Goal: Entertainment & Leisure: Consume media (video, audio)

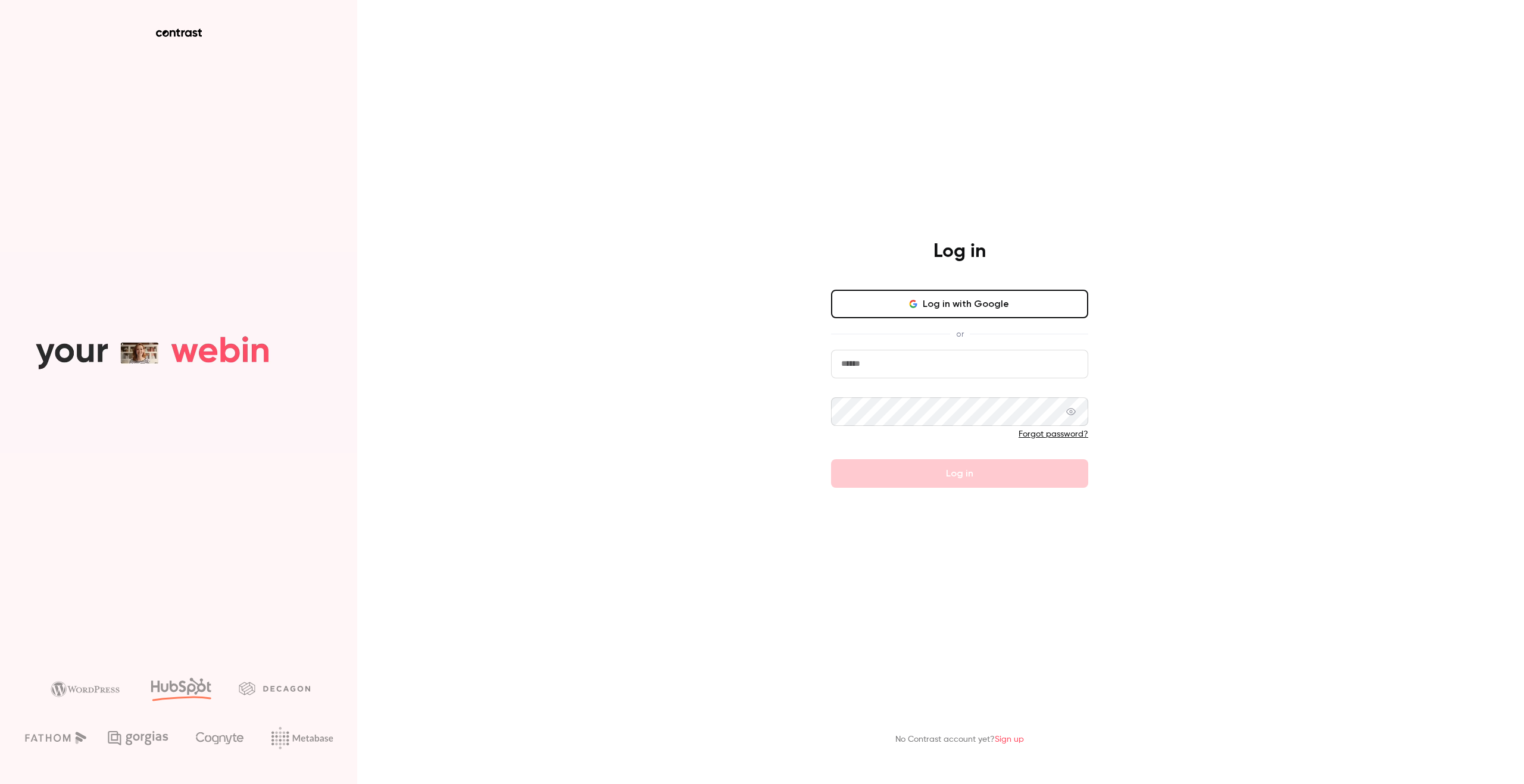
click at [918, 312] on button "Log in with Google" at bounding box center [959, 304] width 257 height 28
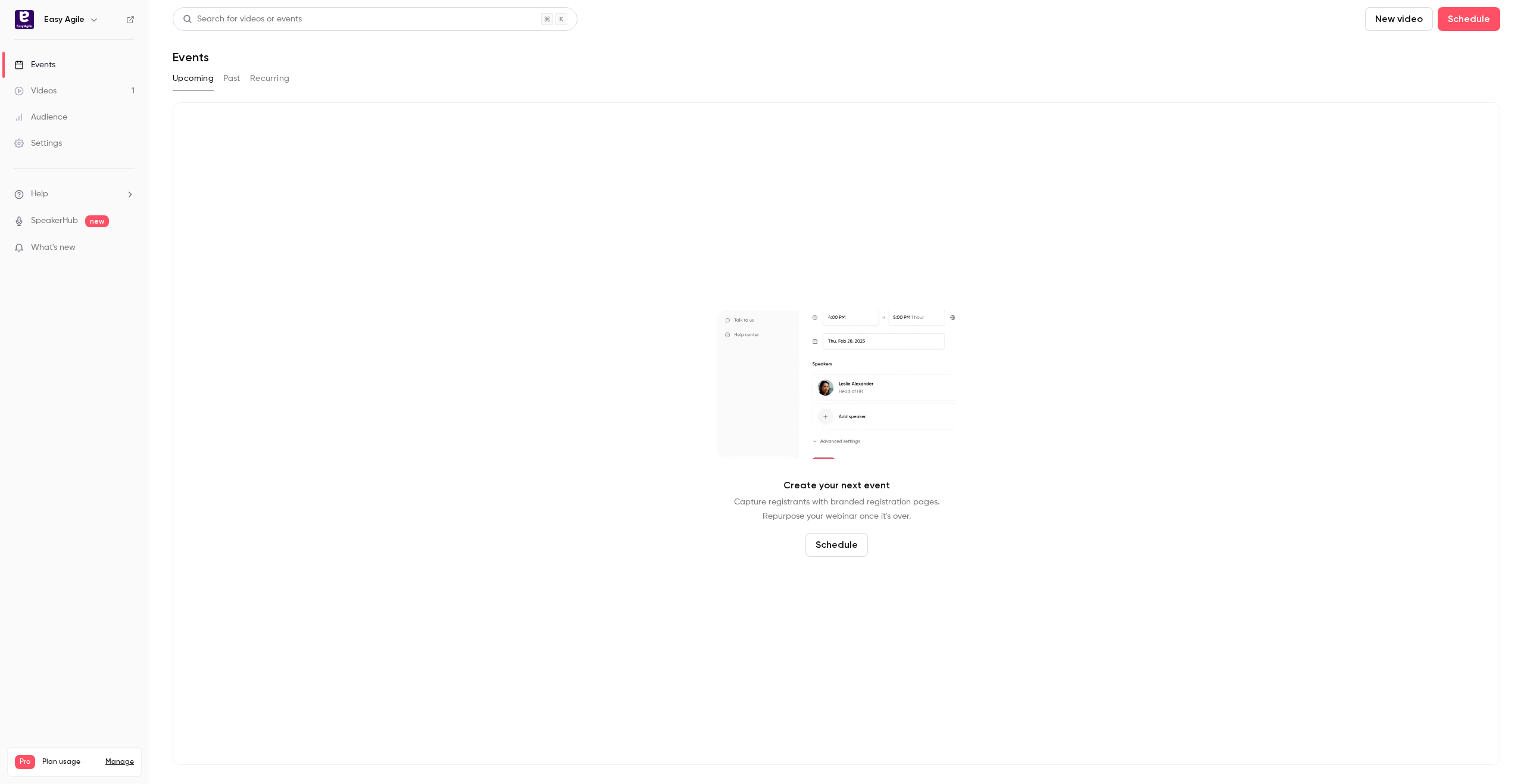
click at [49, 60] on div "Events" at bounding box center [35, 64] width 41 height 12
click at [68, 90] on link "Videos 1" at bounding box center [74, 91] width 149 height 26
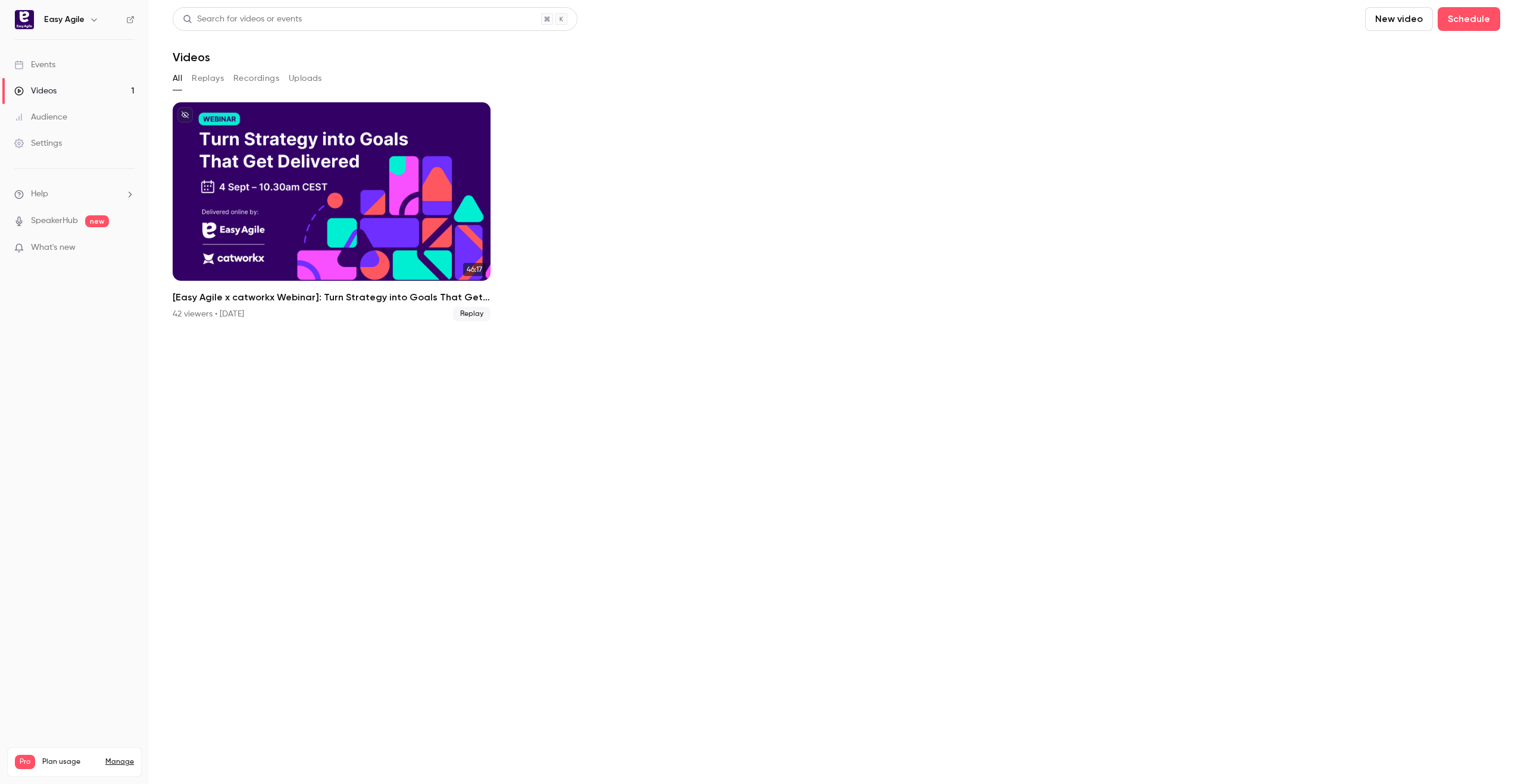
click at [61, 72] on link "Events" at bounding box center [74, 65] width 149 height 26
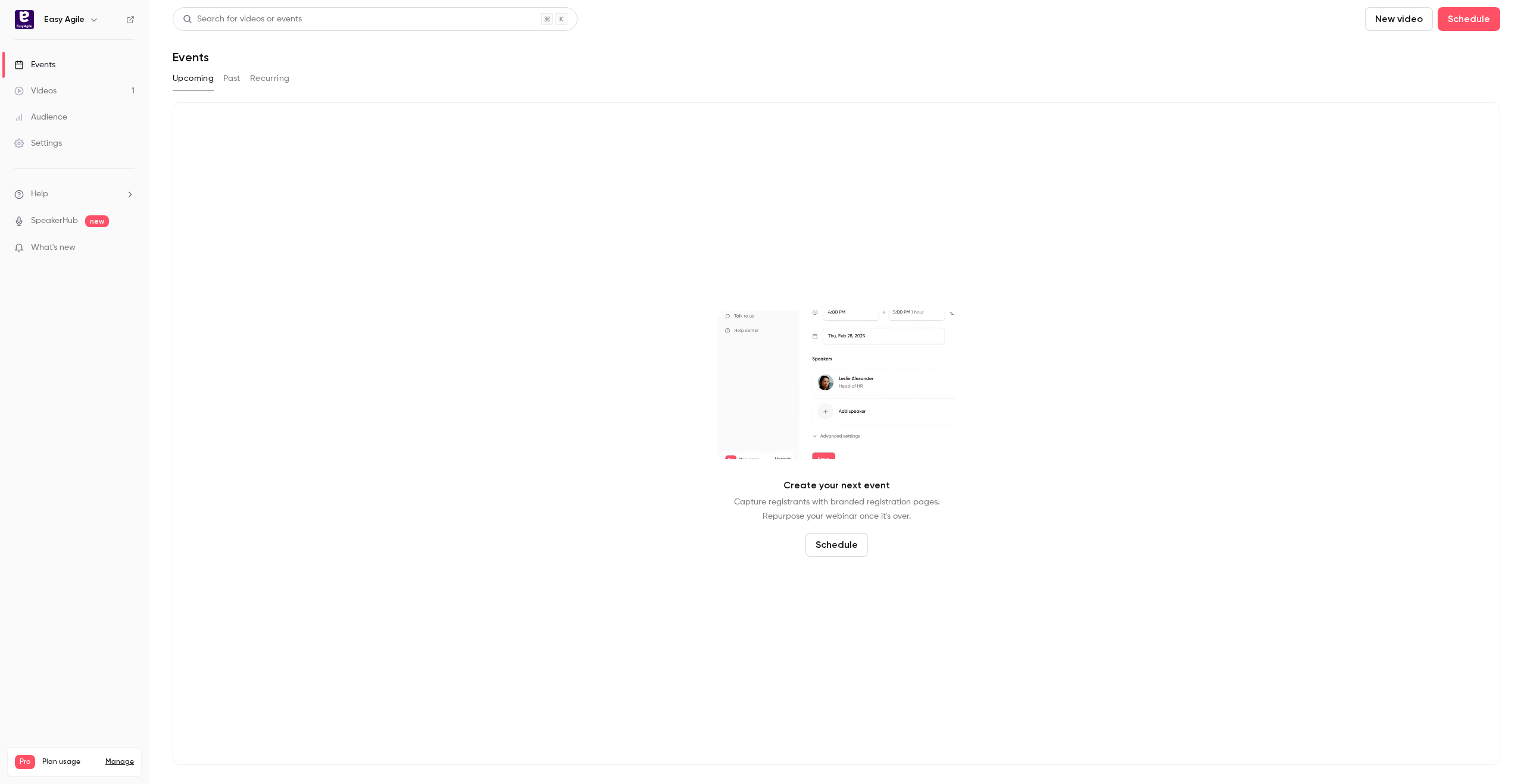
click at [226, 73] on button "Past" at bounding box center [232, 78] width 17 height 19
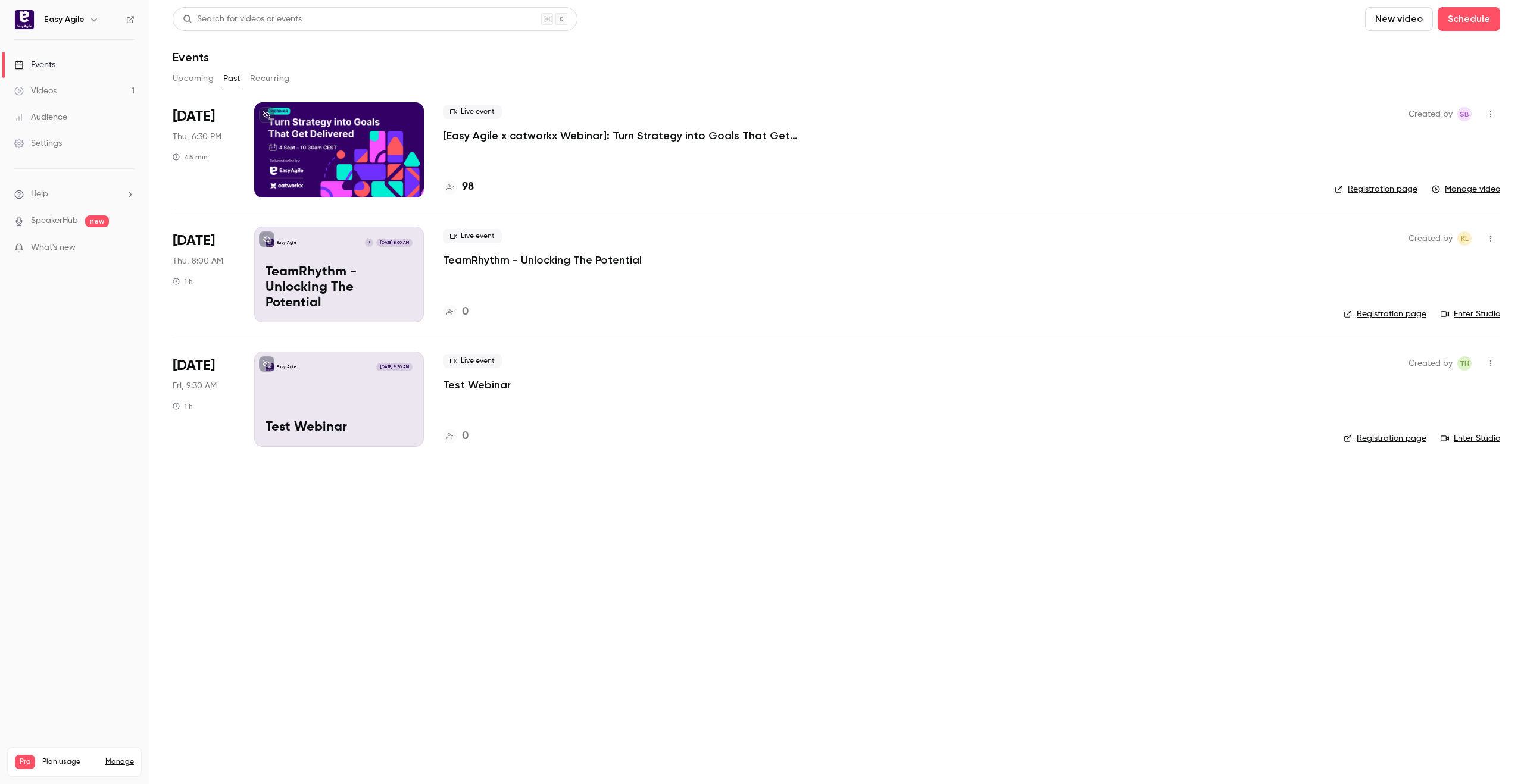
click at [626, 133] on p "[Easy Agile x catworkx Webinar]: Turn Strategy into Goals That Get Delivered" at bounding box center [621, 136] width 357 height 14
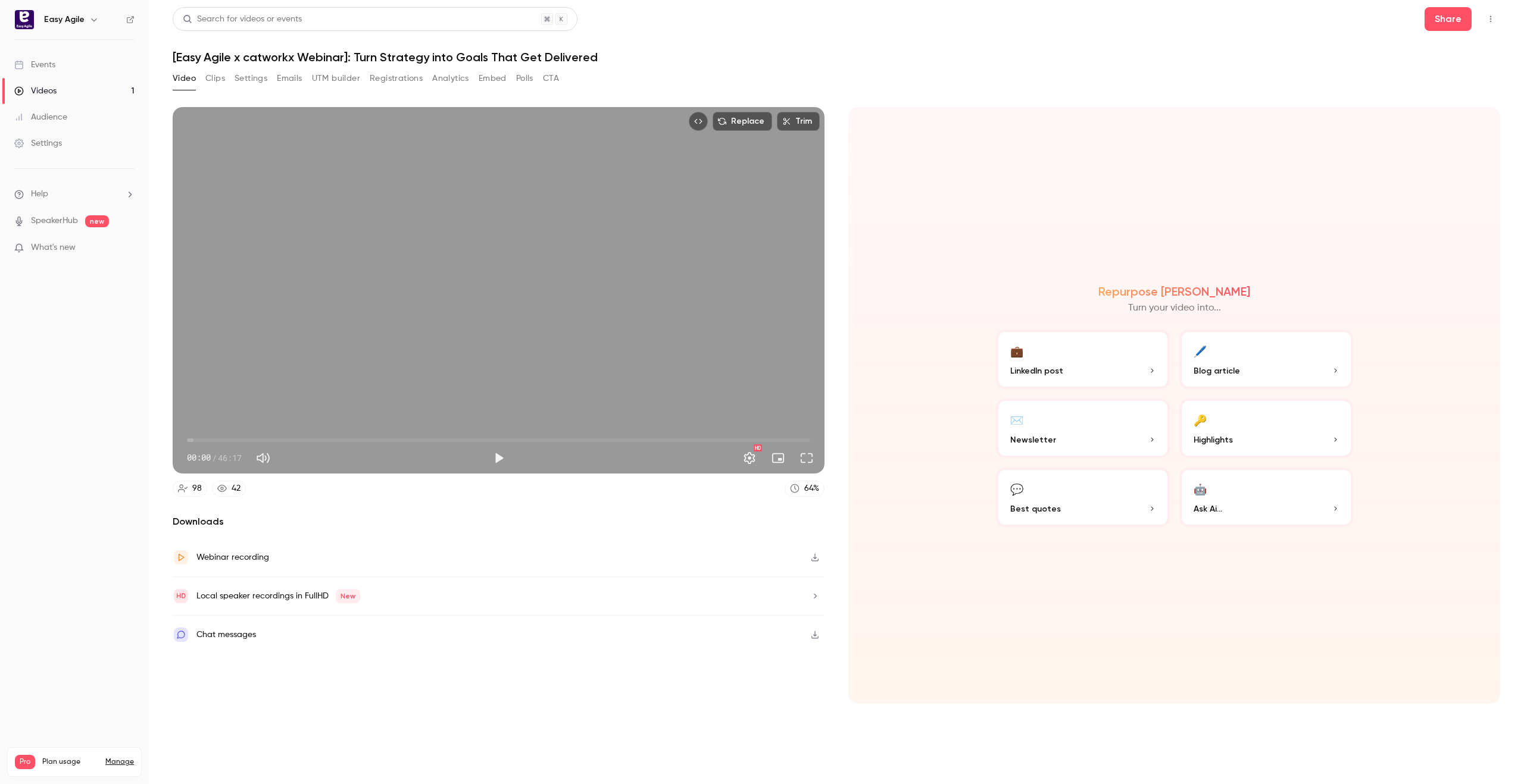
click at [263, 458] on button "Mute" at bounding box center [263, 458] width 24 height 24
type input "*"
click at [219, 77] on button "Clips" at bounding box center [215, 78] width 20 height 19
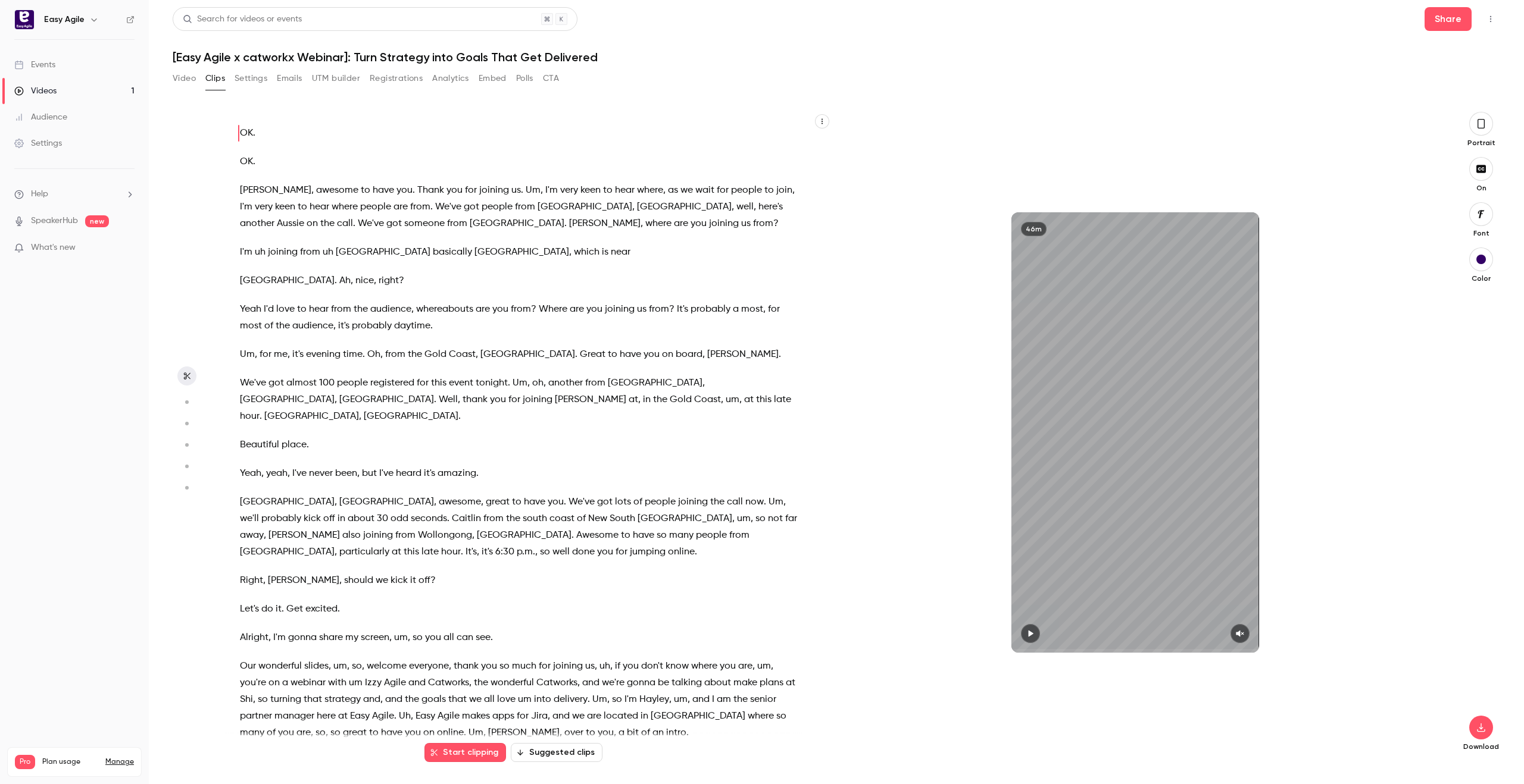
click at [1476, 122] on icon "button" at bounding box center [1481, 123] width 9 height 13
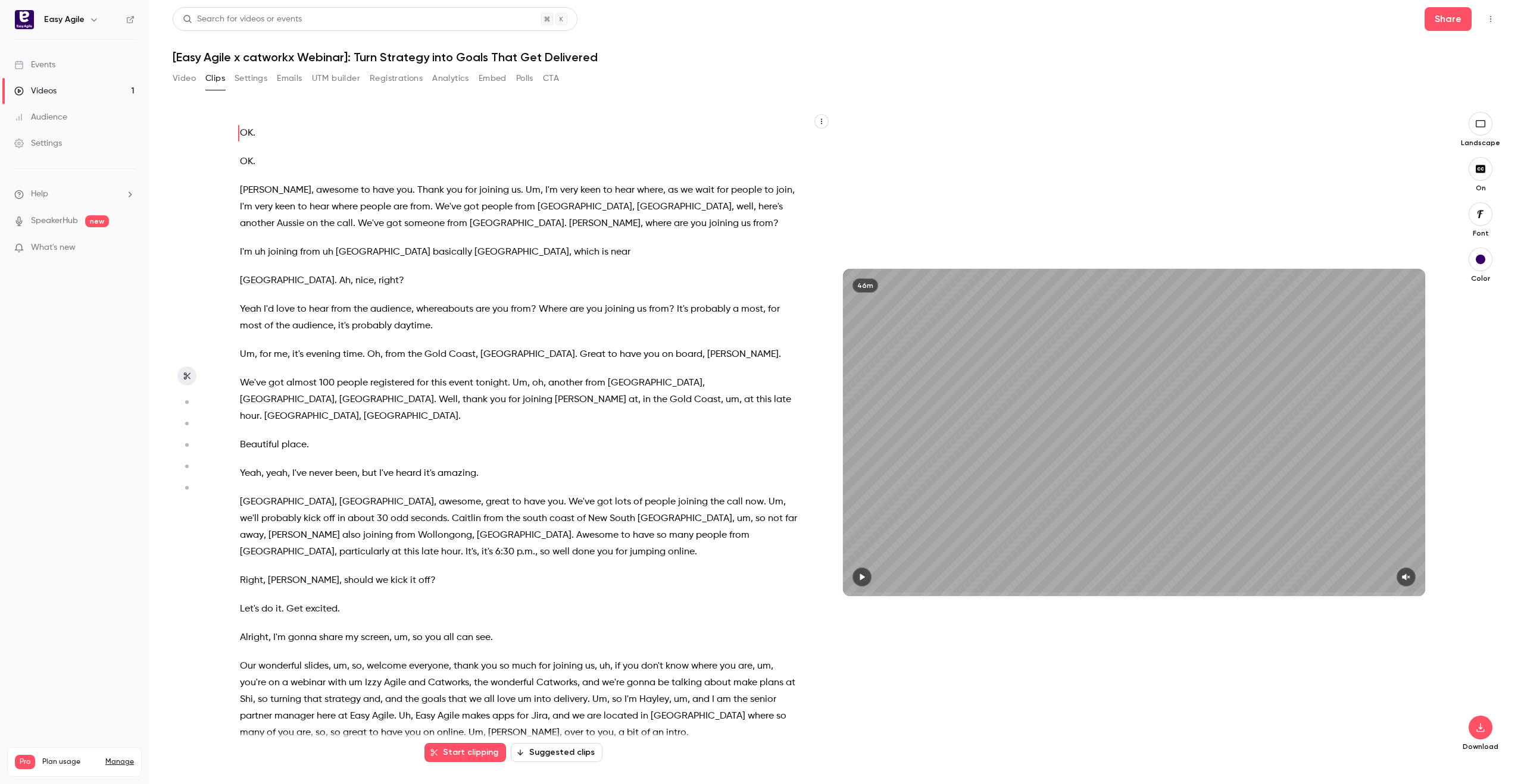
click at [1479, 125] on icon "button" at bounding box center [1480, 123] width 13 height 9
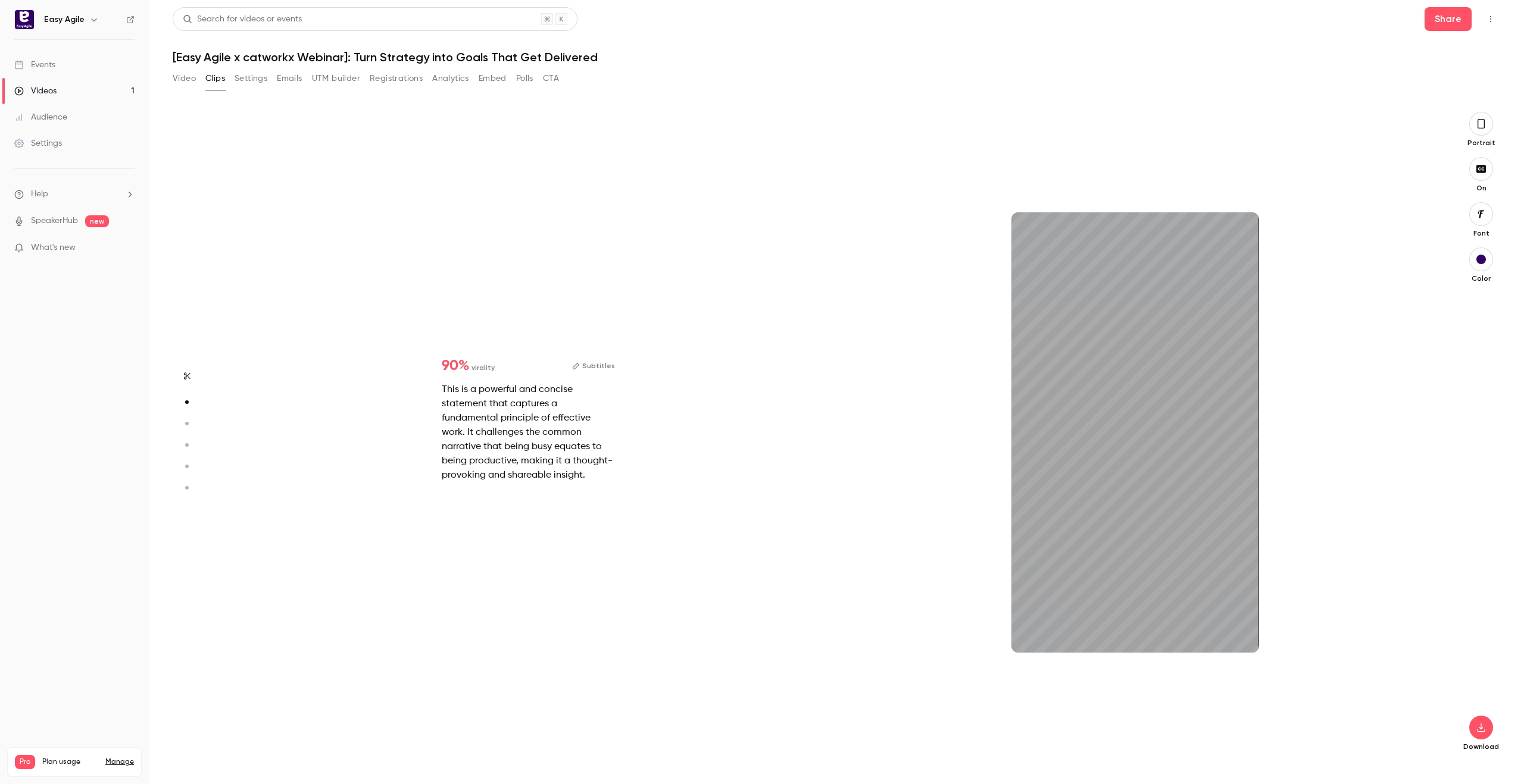
scroll to position [651, 0]
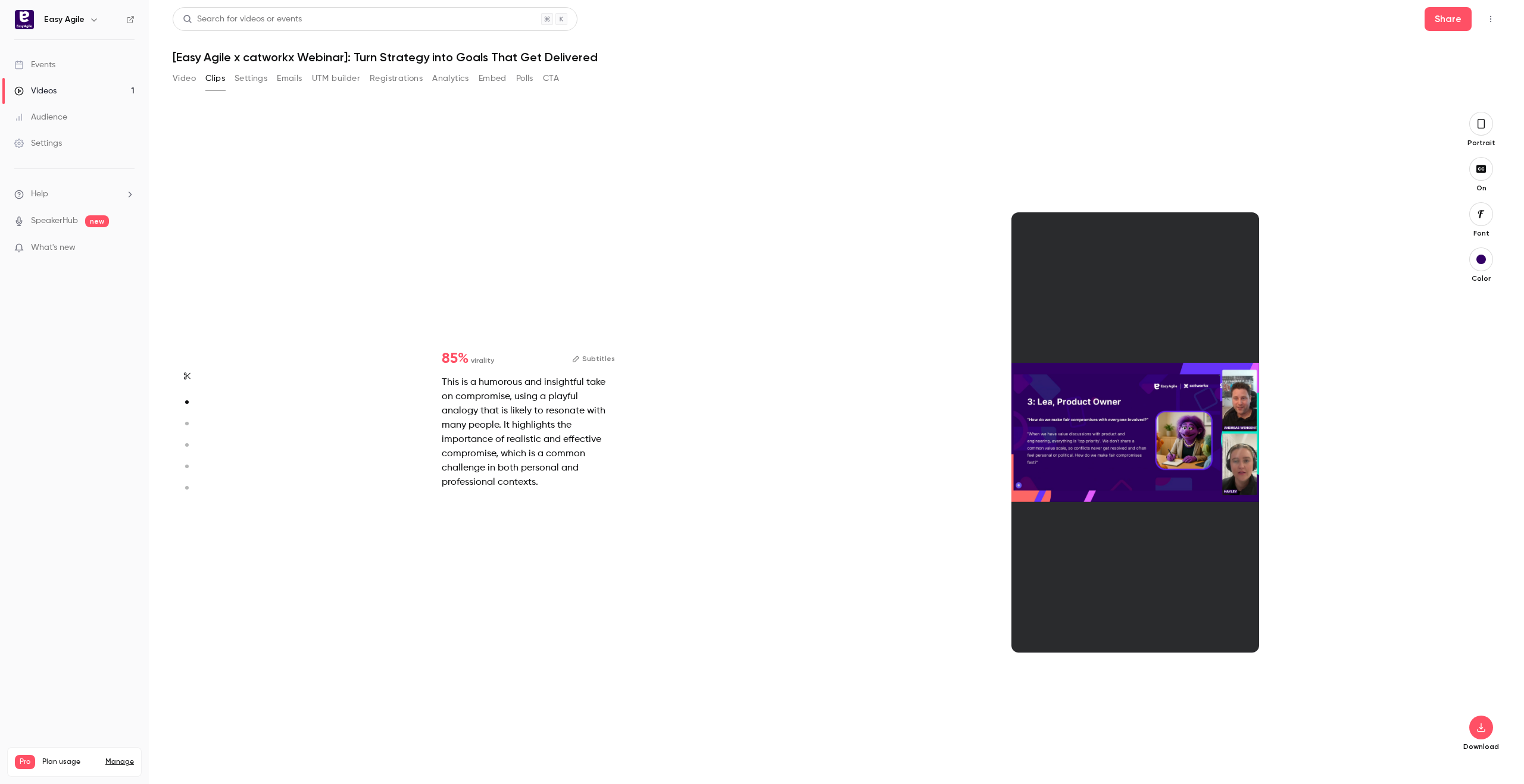
type input "*"
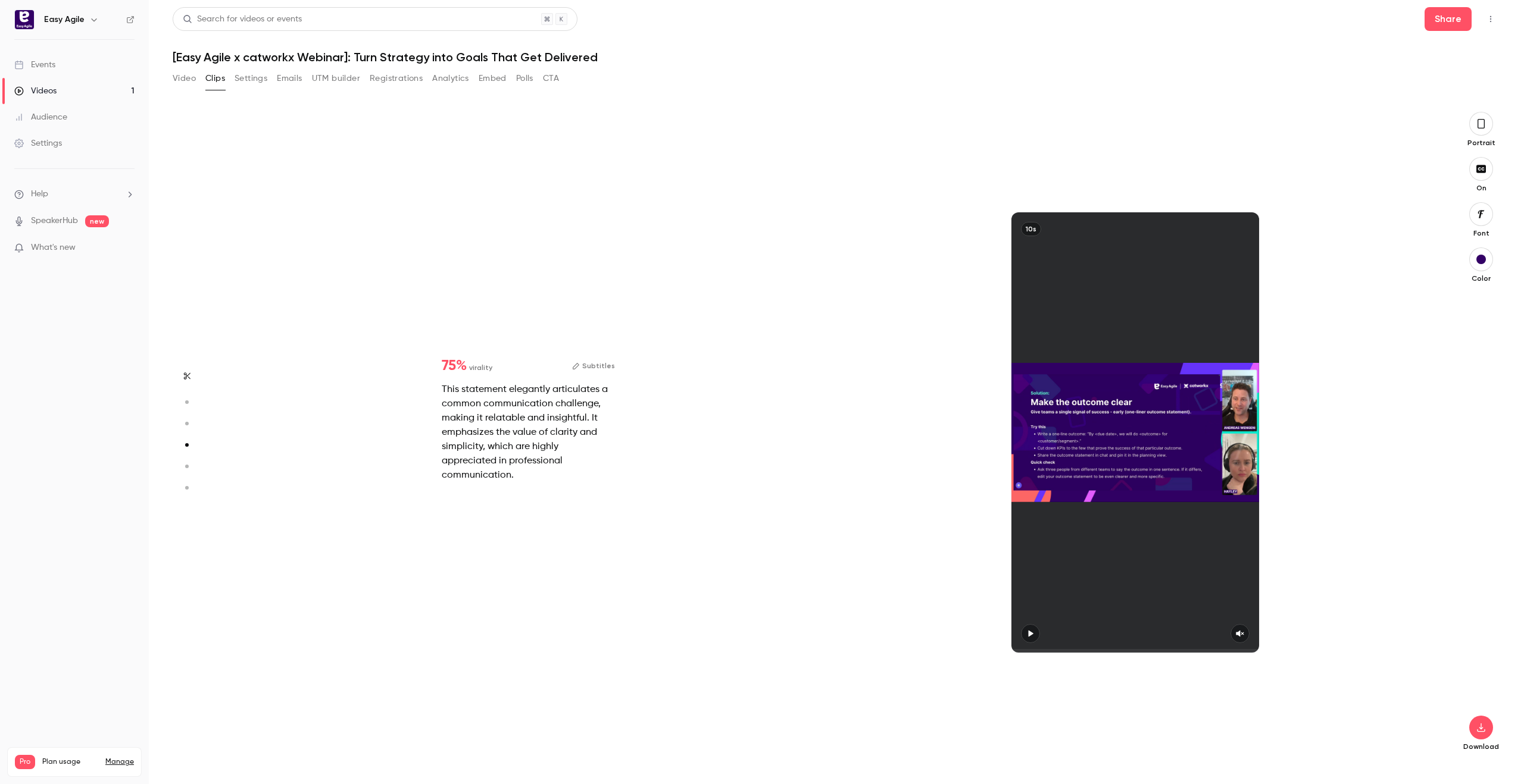
type input "*"
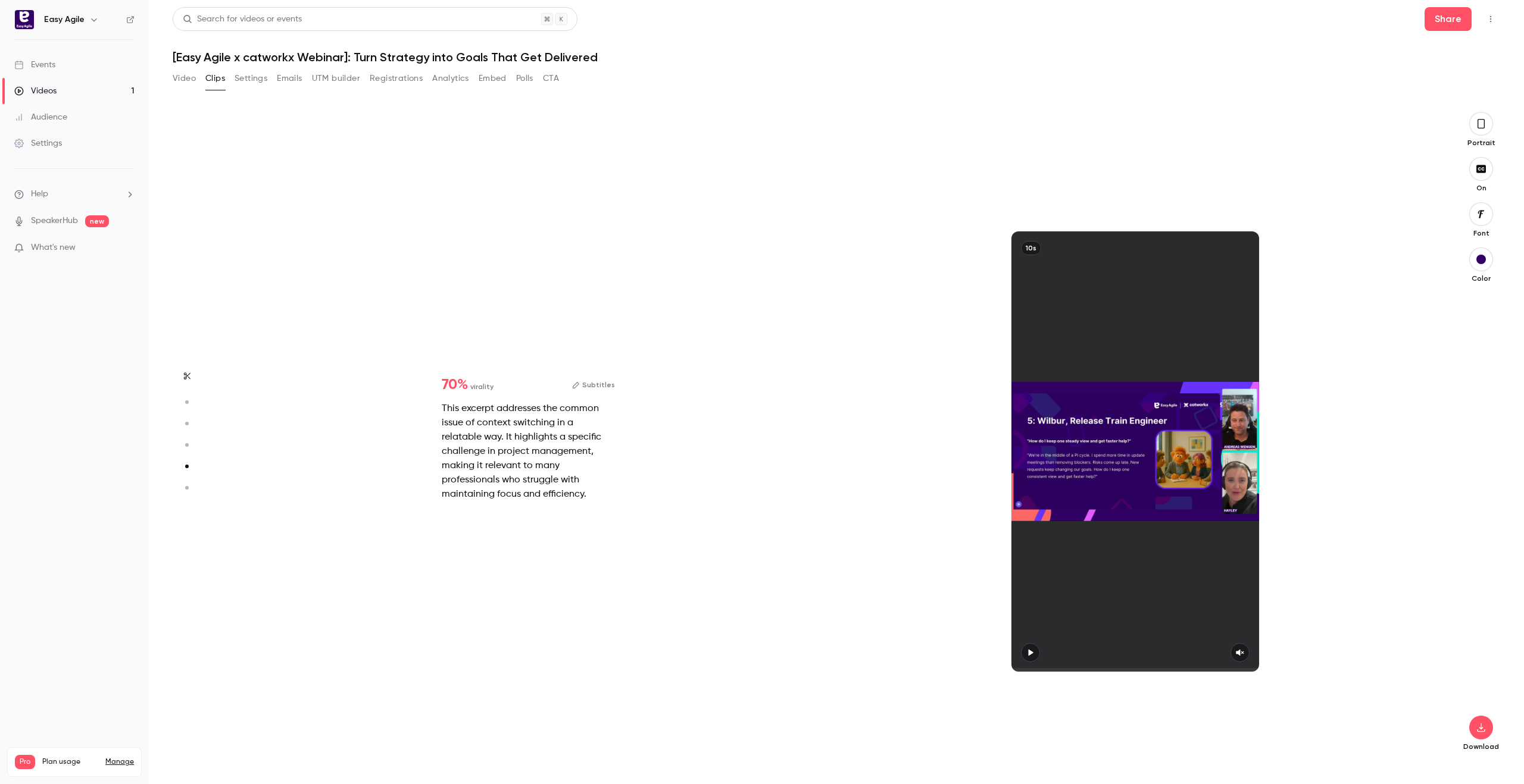
type input "*"
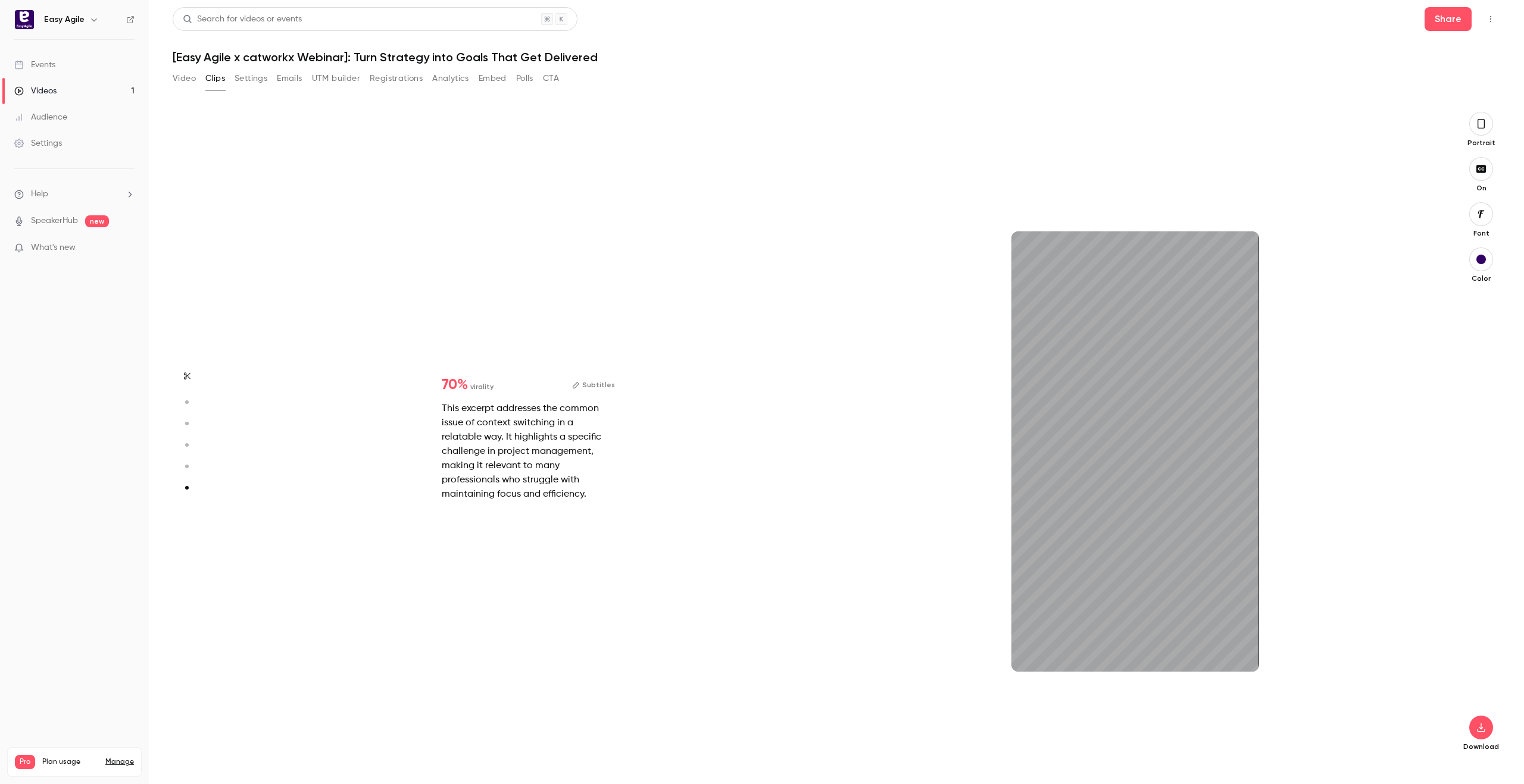
scroll to position [3236, 0]
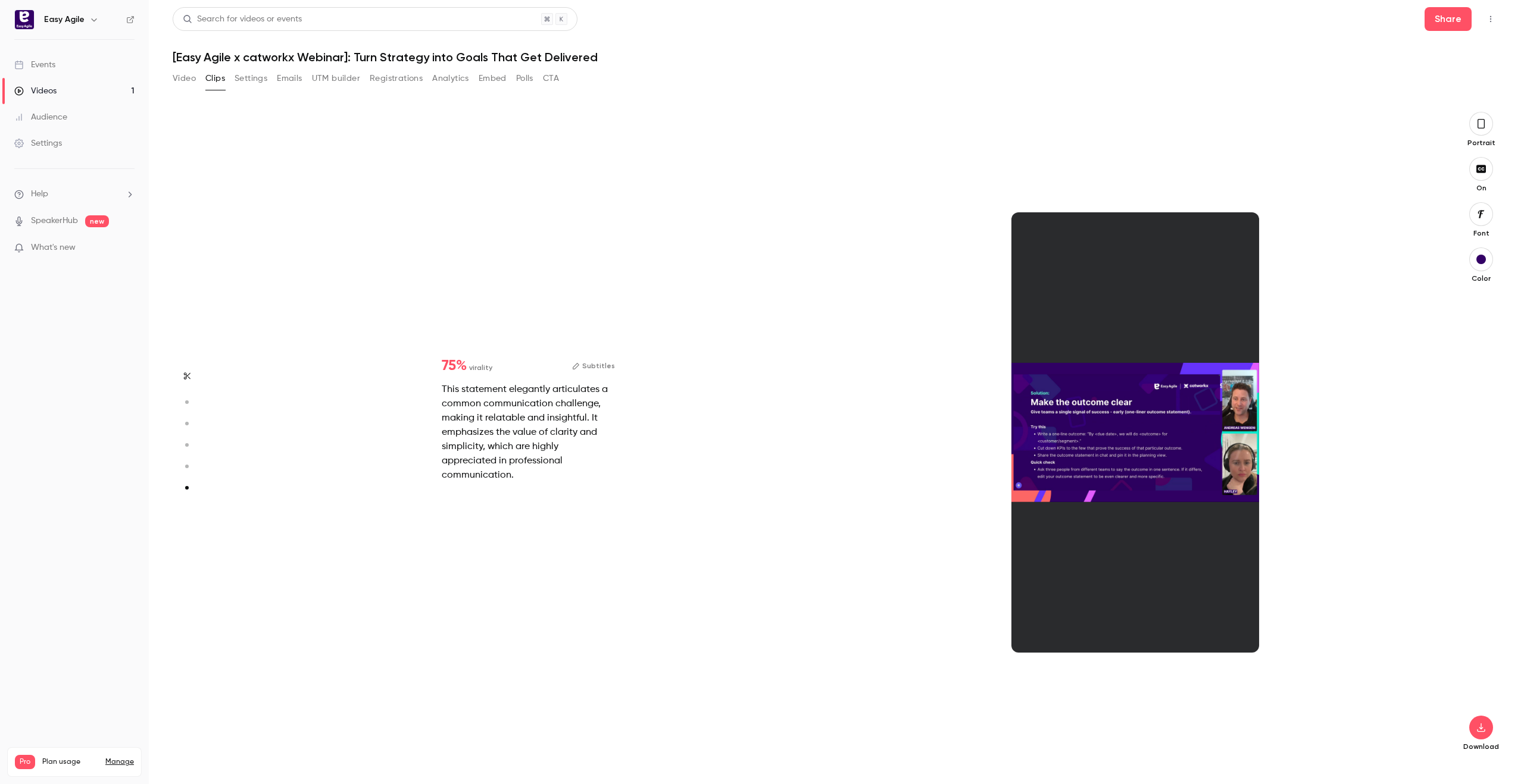
type input "*"
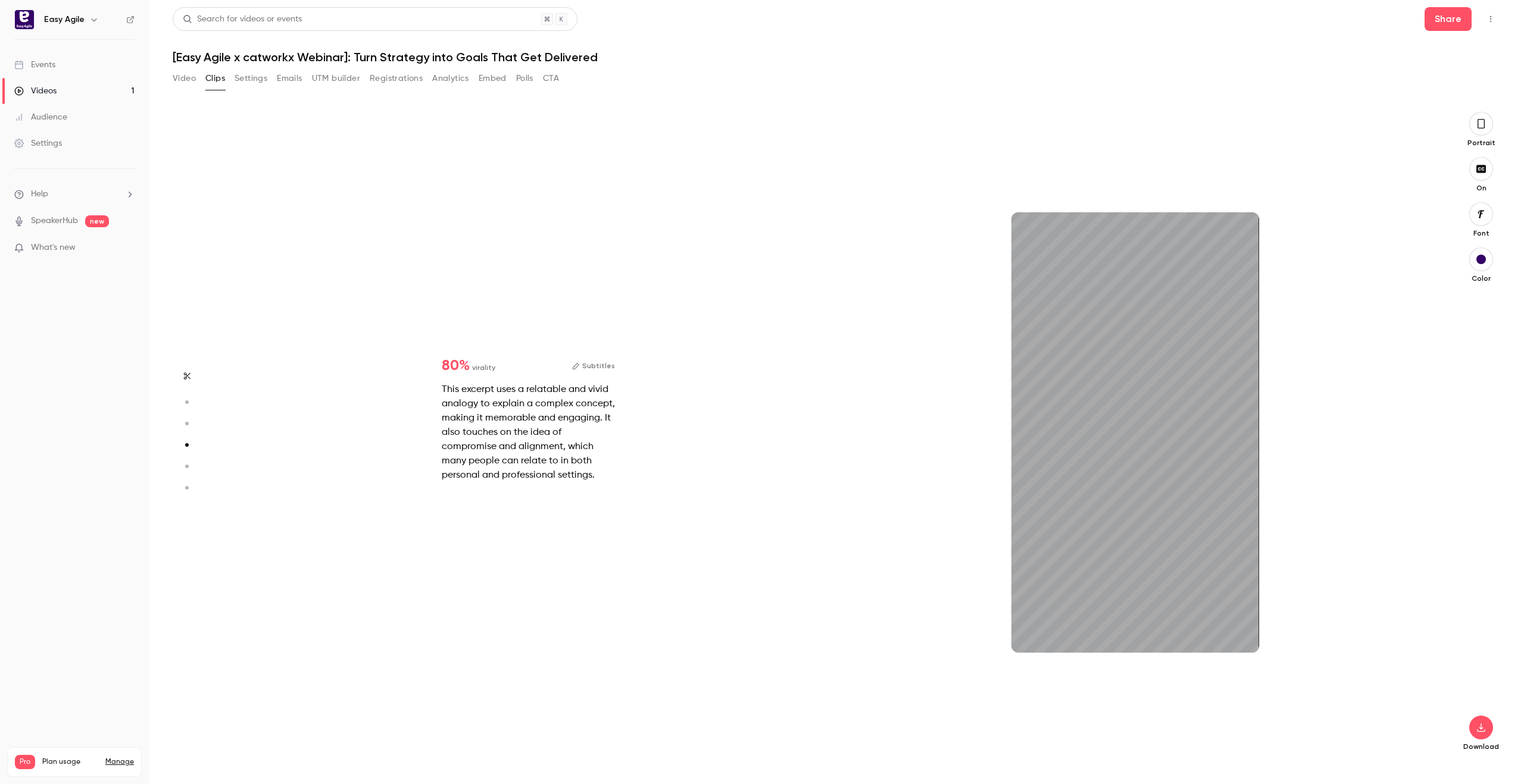
type input "*"
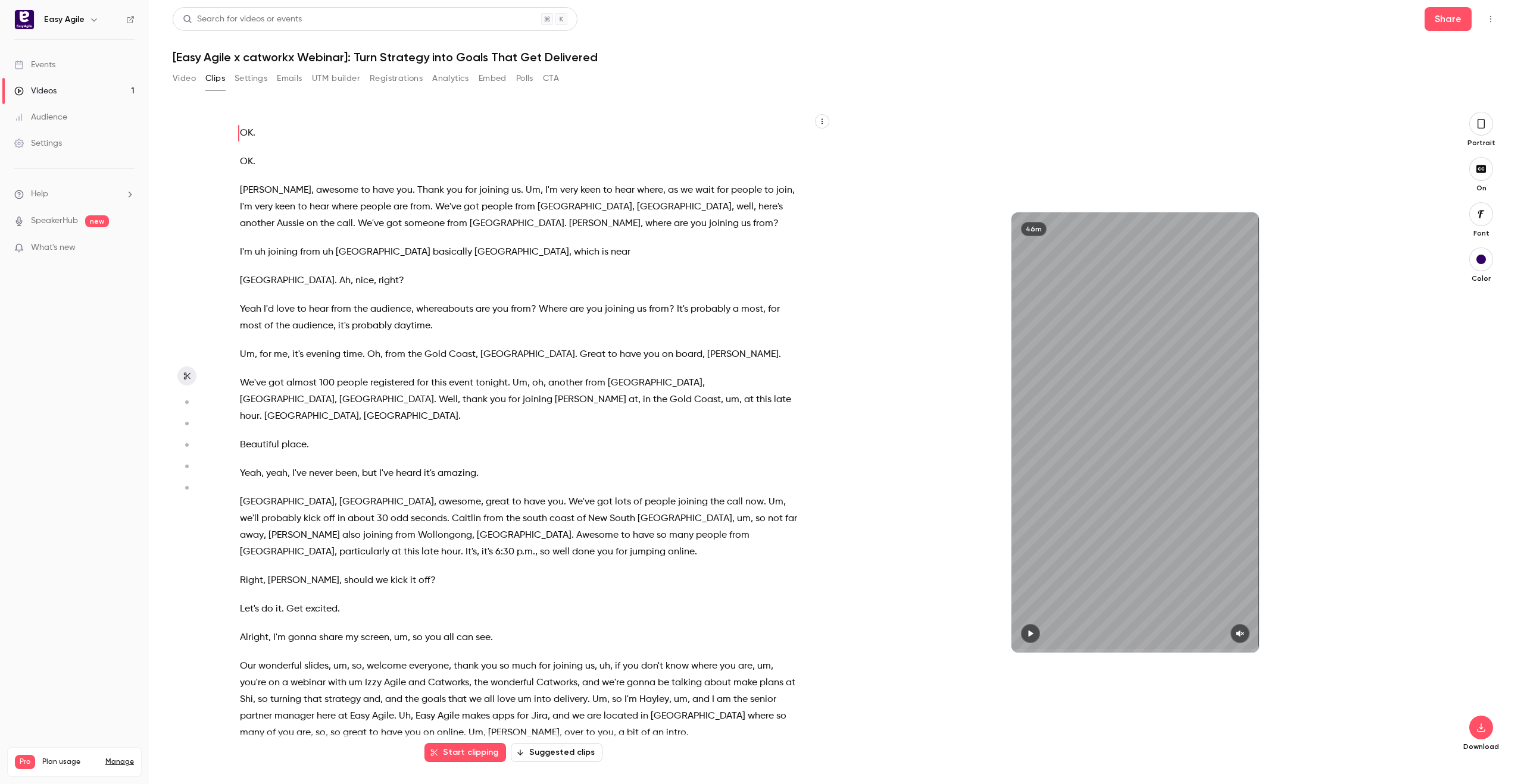
scroll to position [0, 0]
click at [250, 73] on button "Settings" at bounding box center [251, 78] width 33 height 19
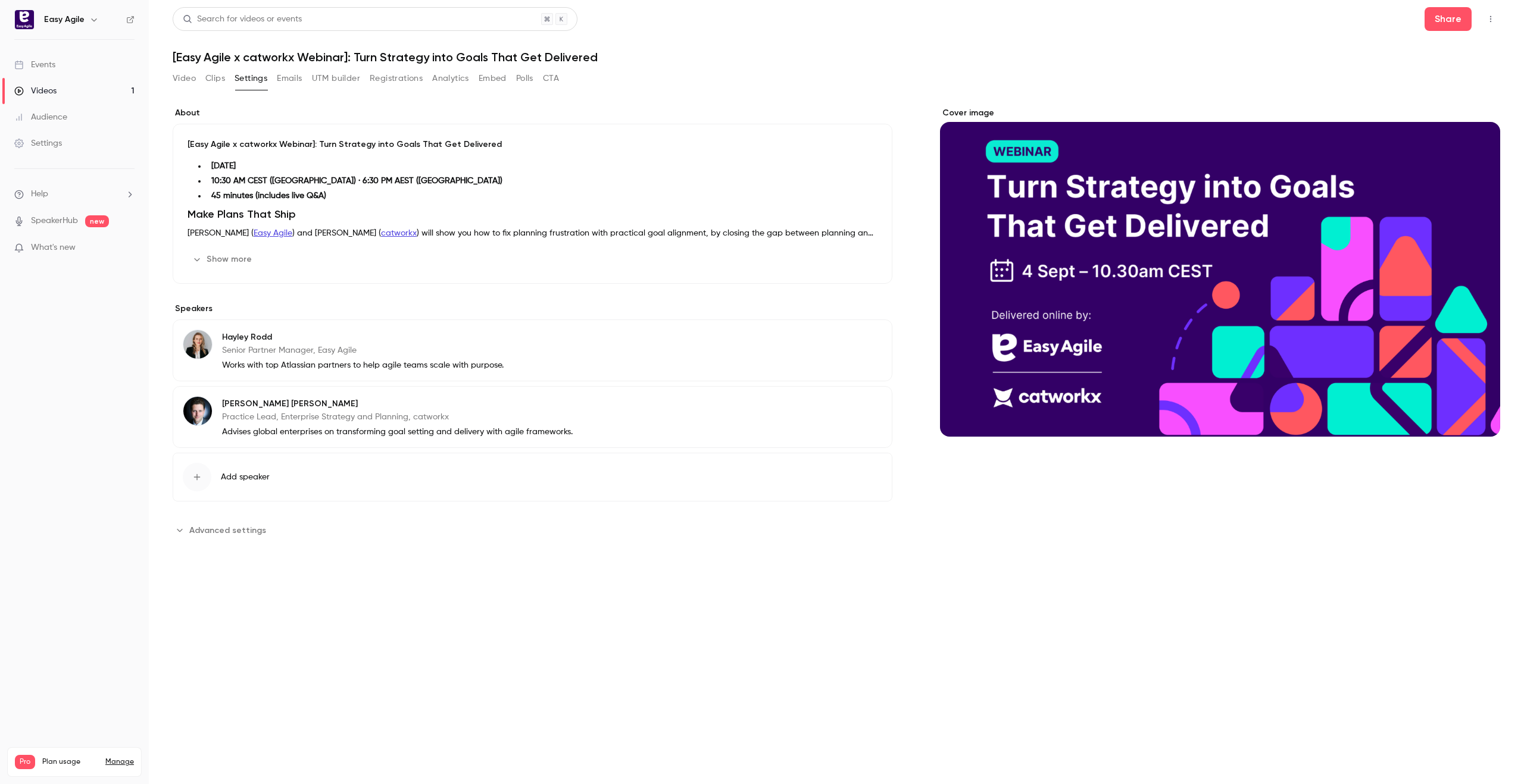
click at [216, 77] on button "Clips" at bounding box center [215, 78] width 20 height 19
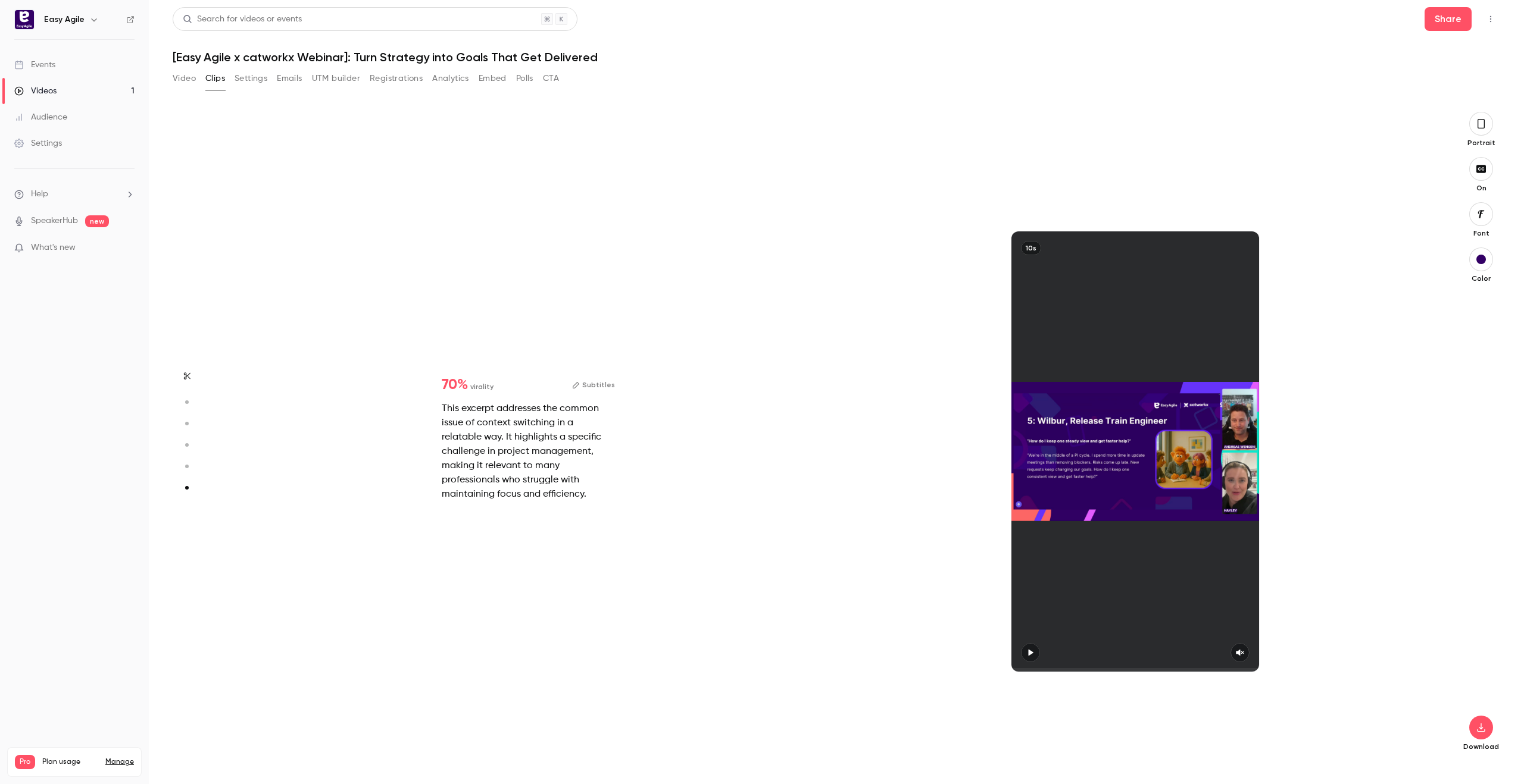
scroll to position [3236, 0]
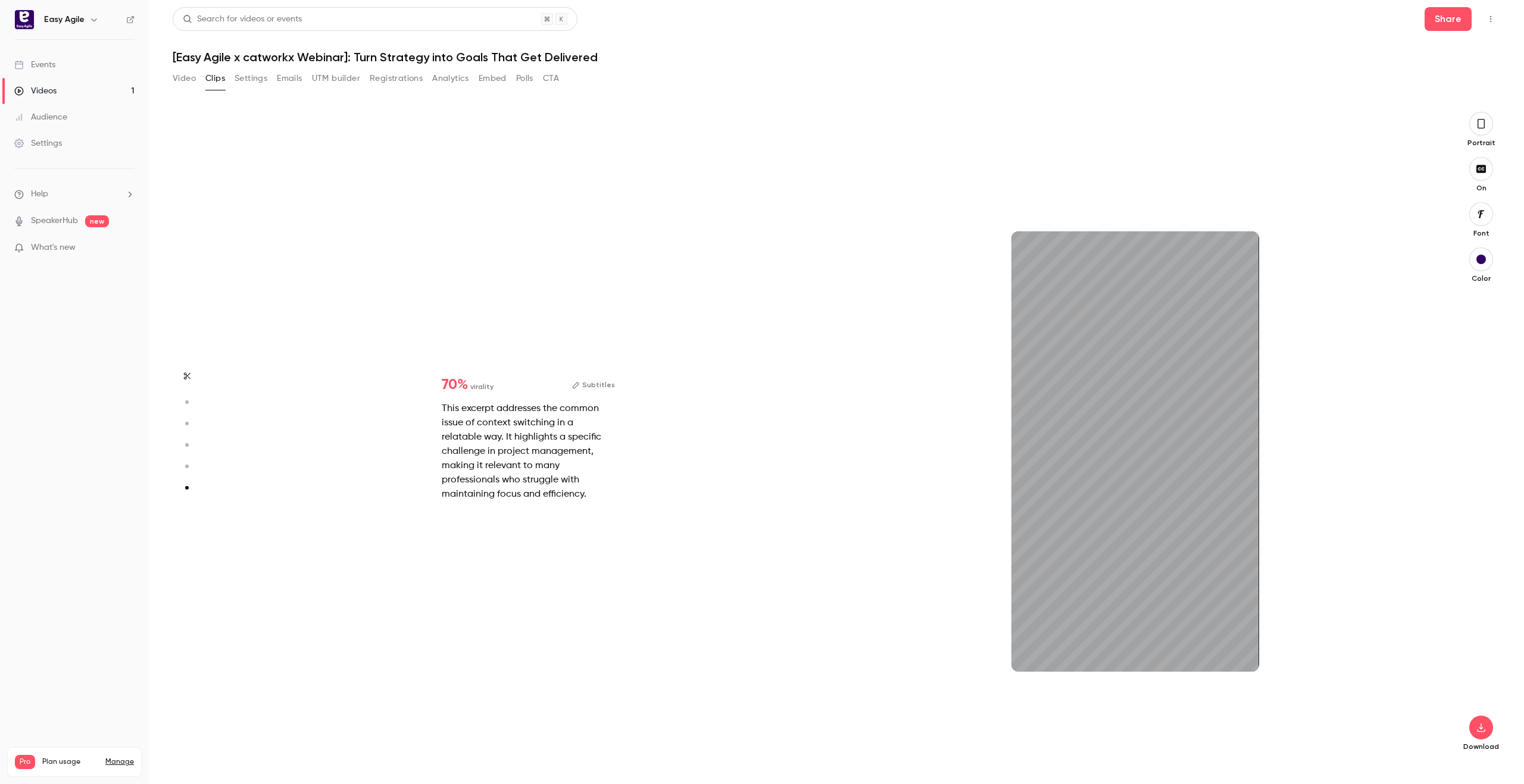
type input "*"
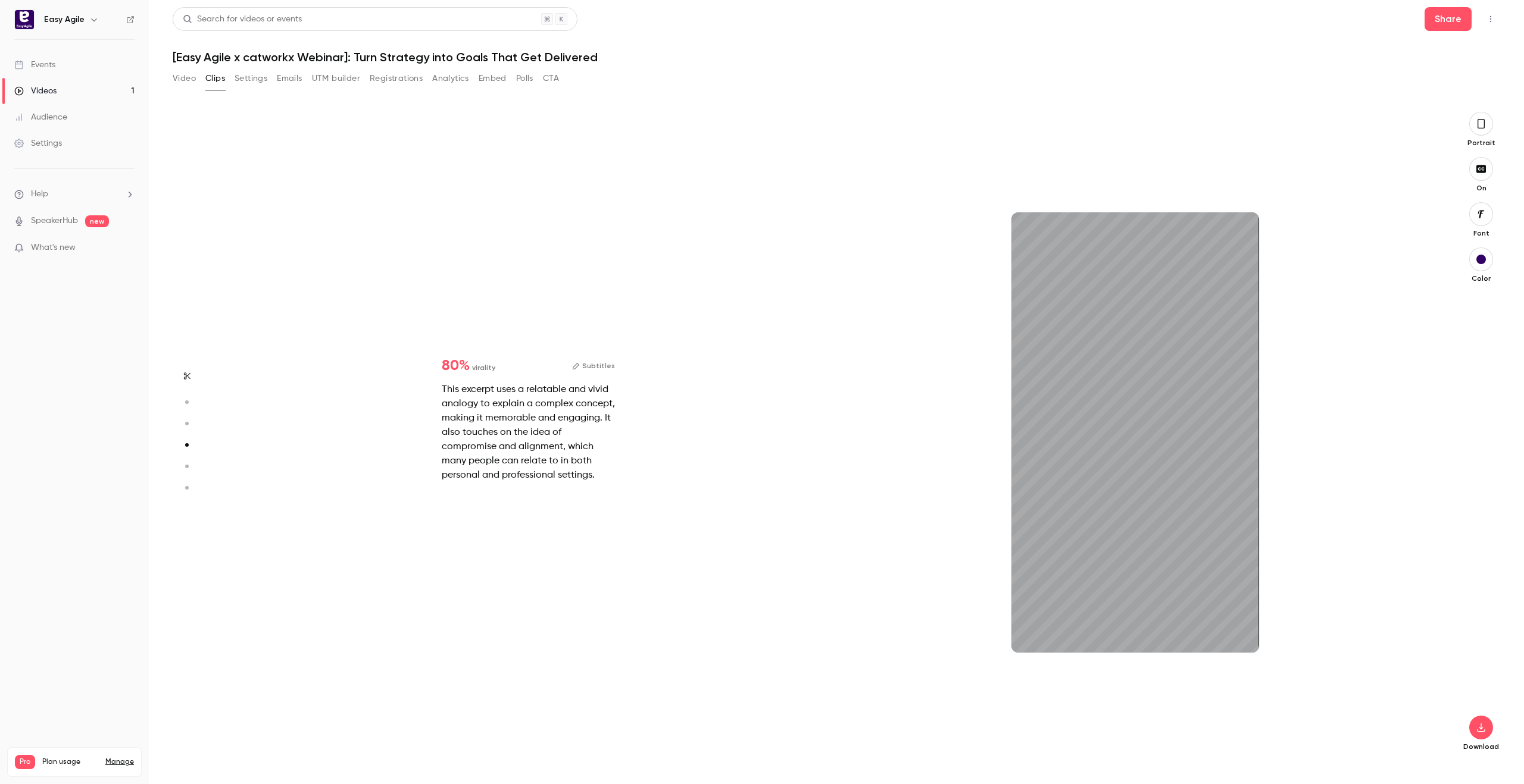
scroll to position [1953, 0]
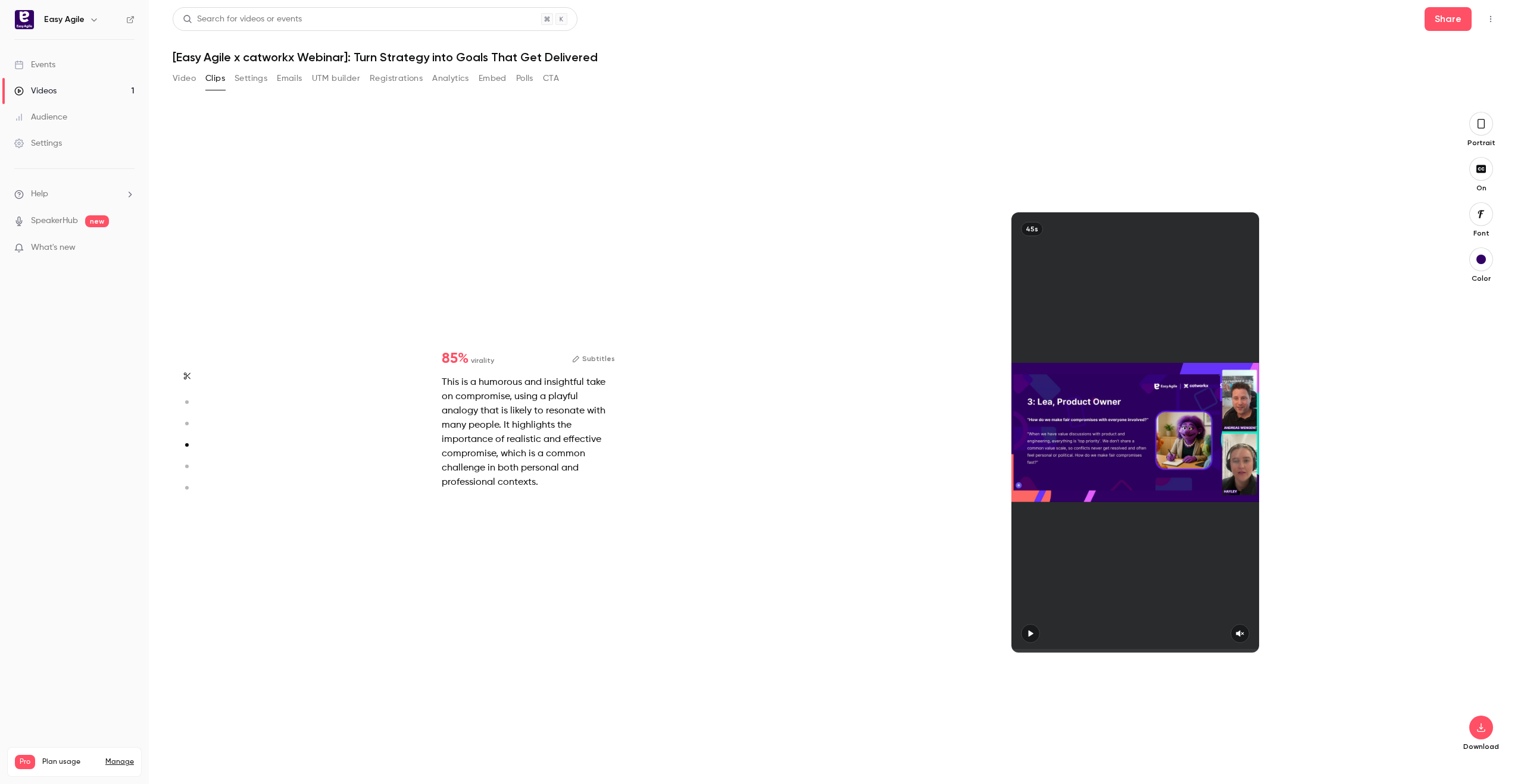
type input "*"
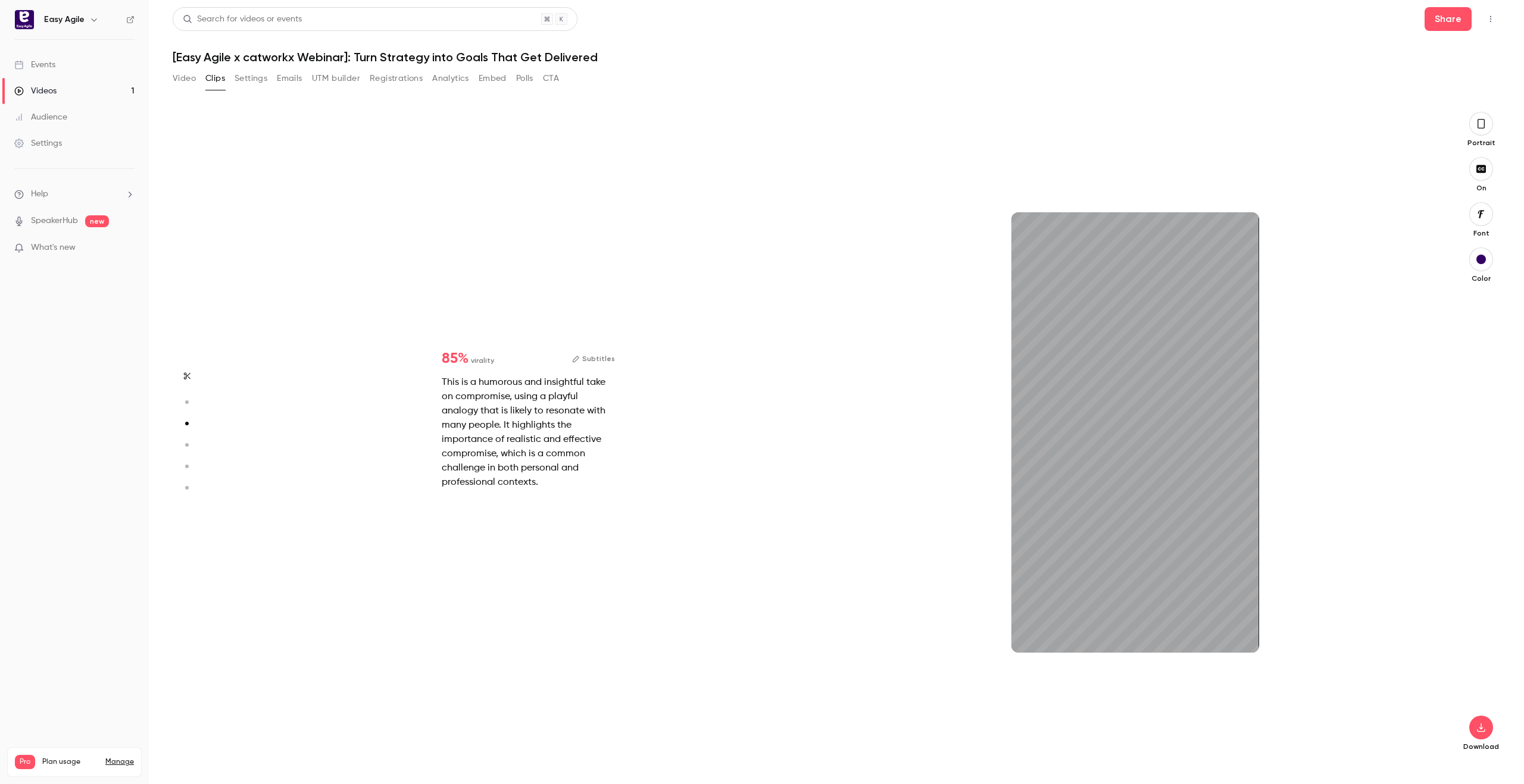
scroll to position [1302, 0]
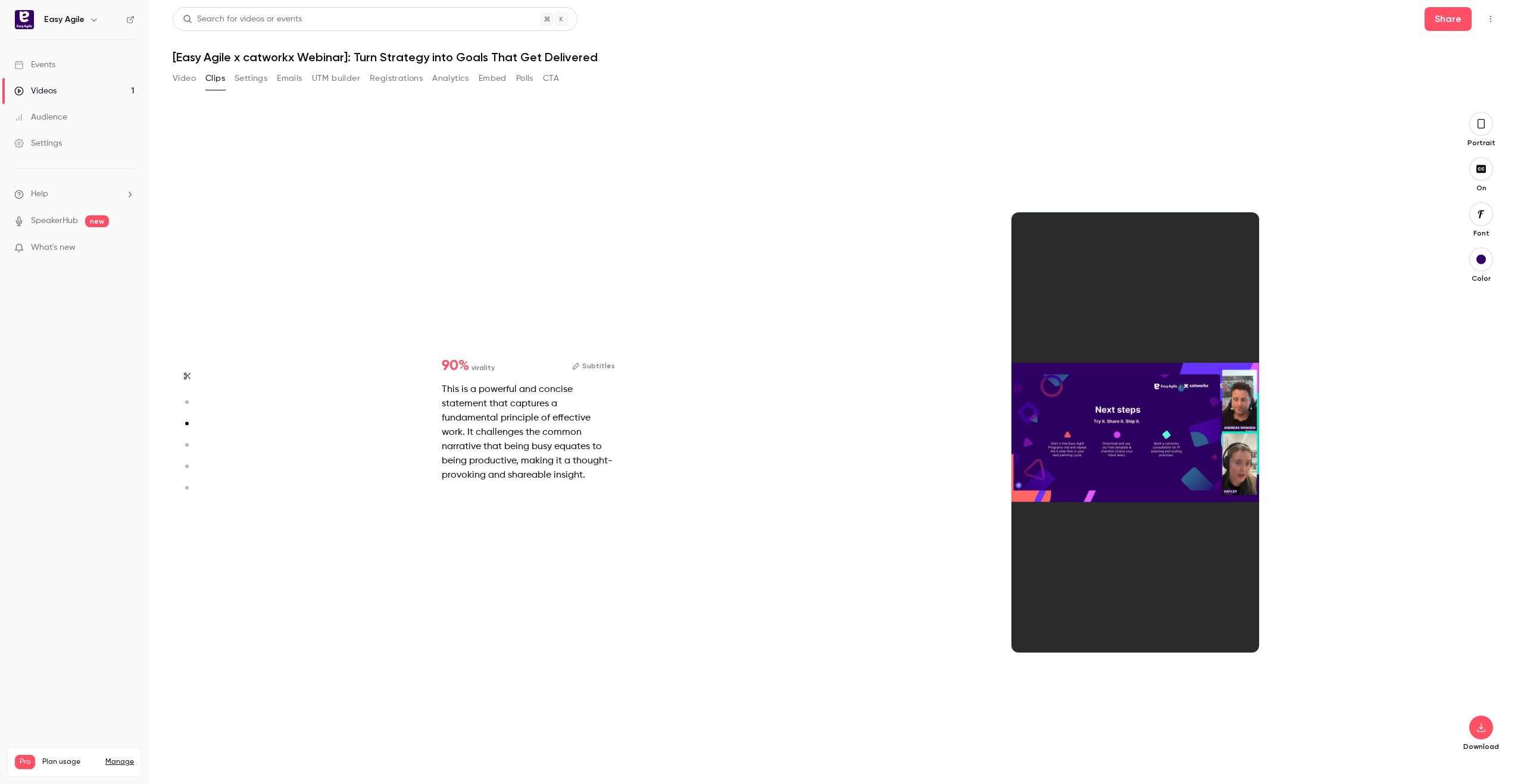
type input "*"
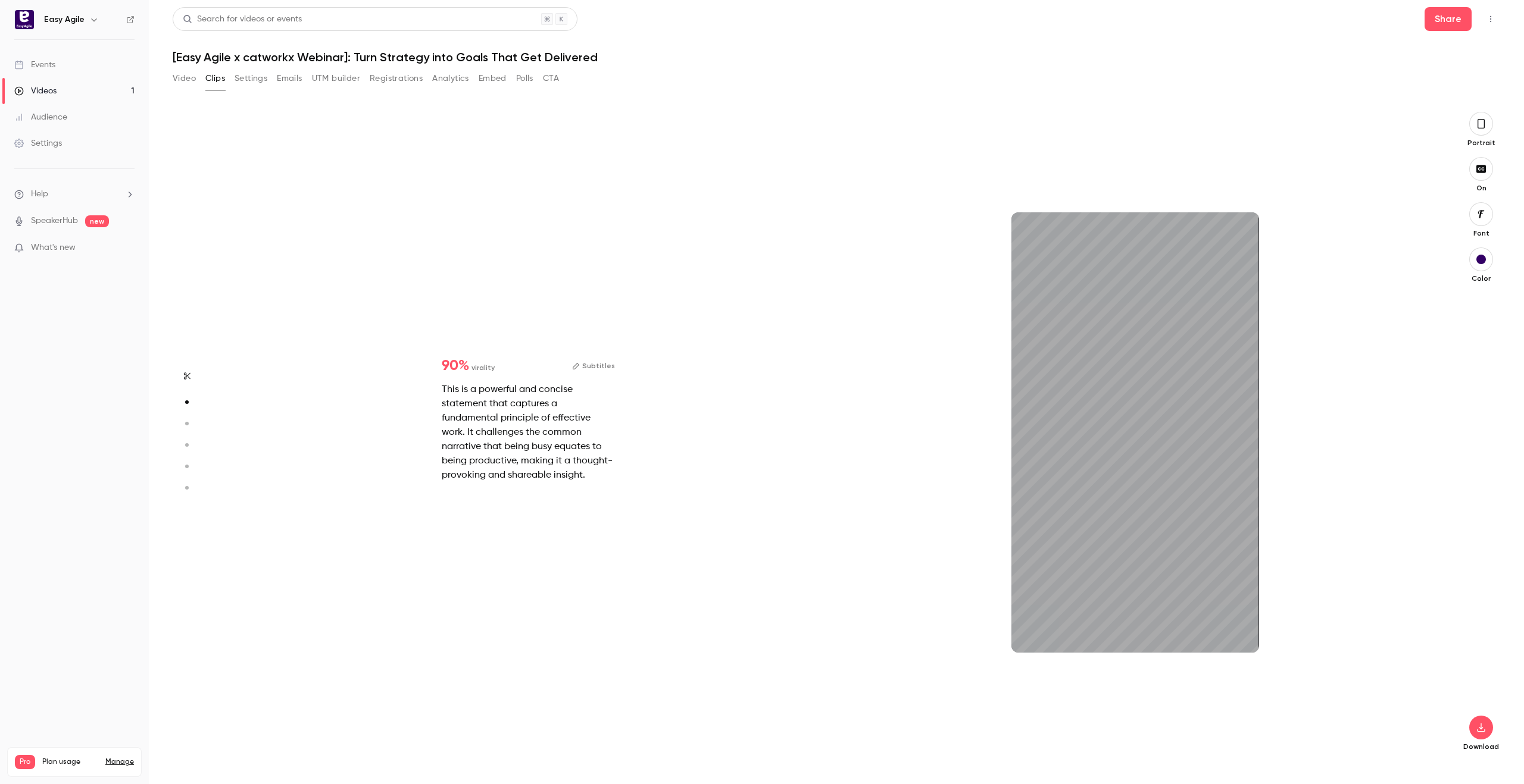
scroll to position [651, 0]
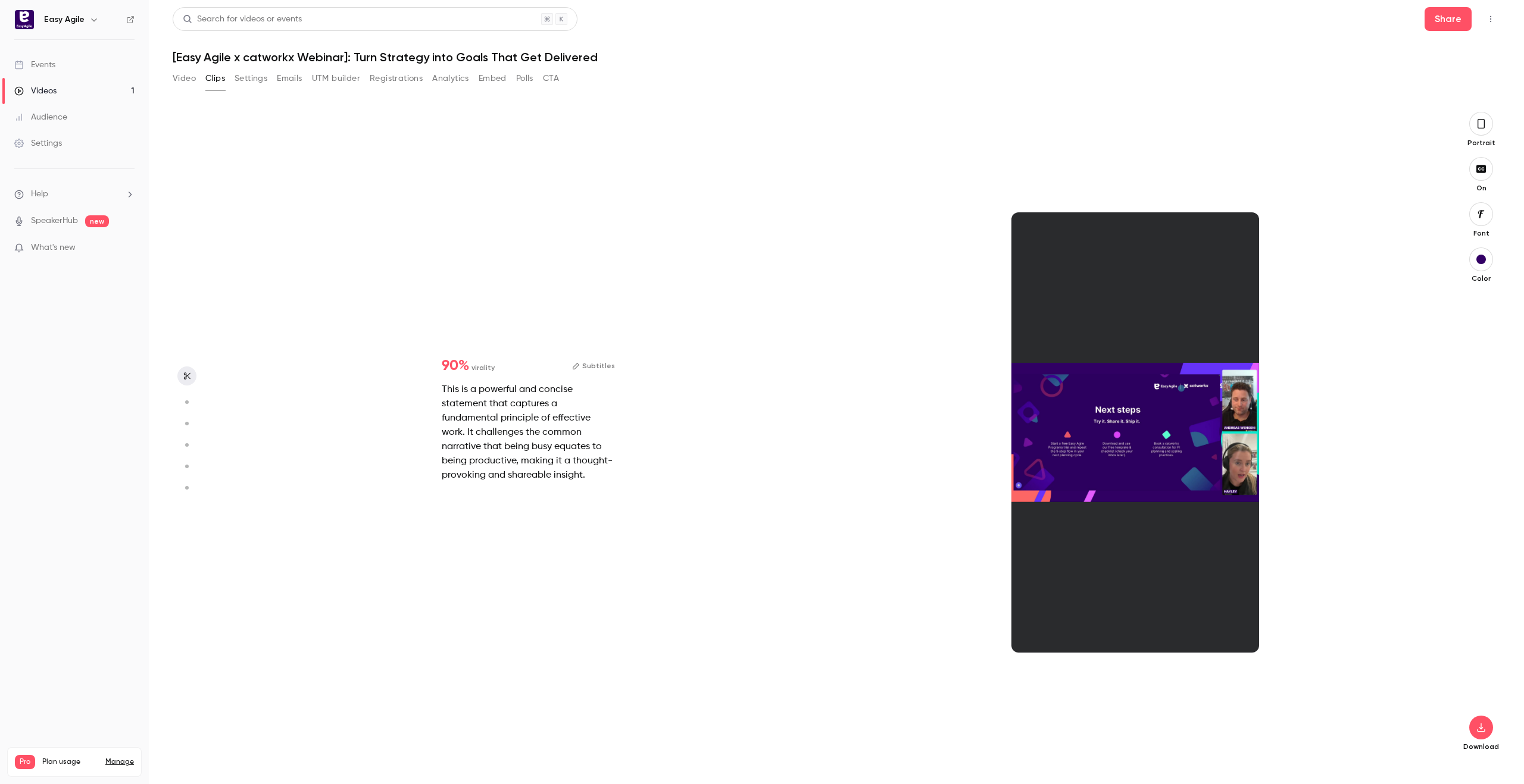
type input "*"
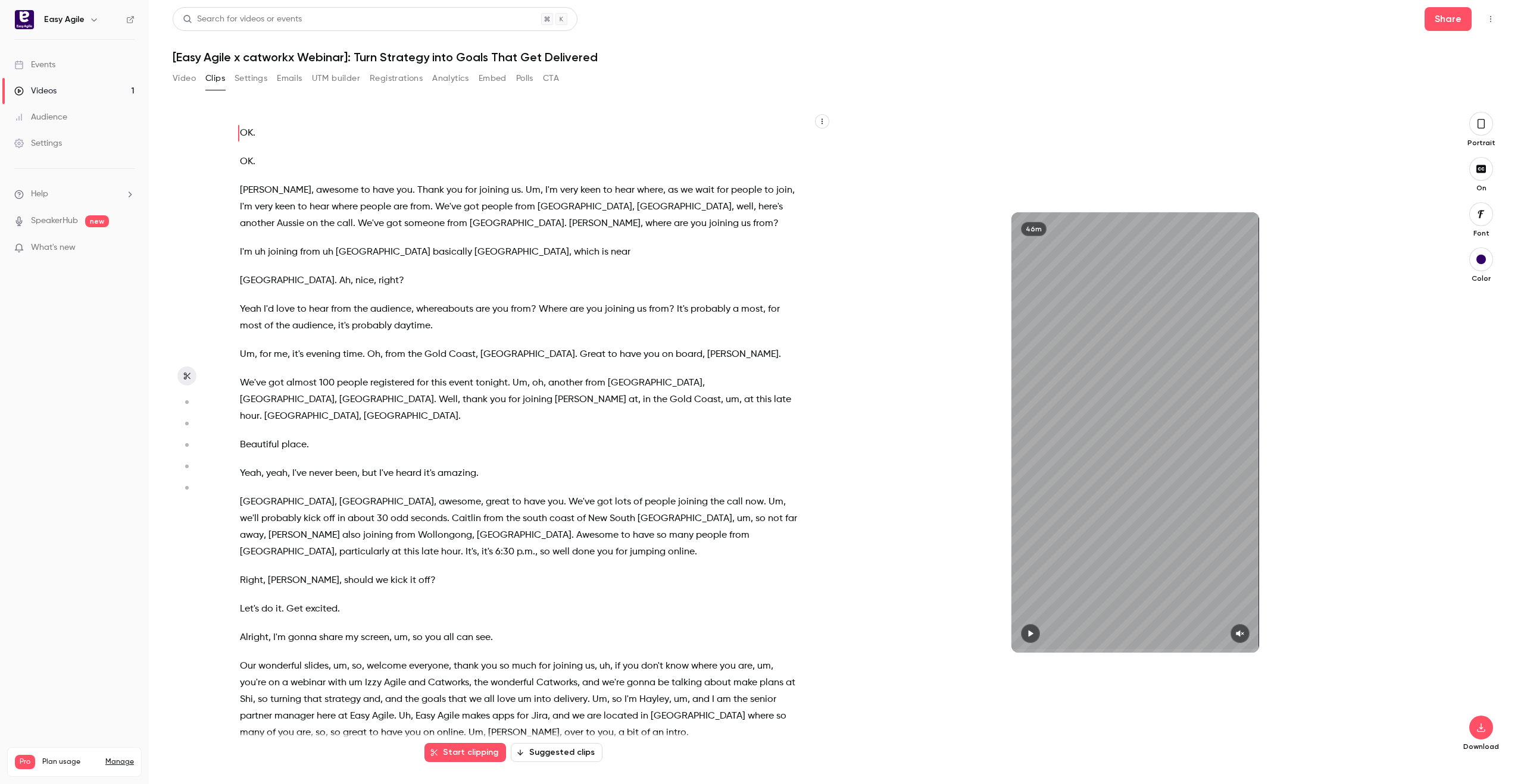
scroll to position [0, 0]
